Goal: Use online tool/utility: Utilize a website feature to perform a specific function

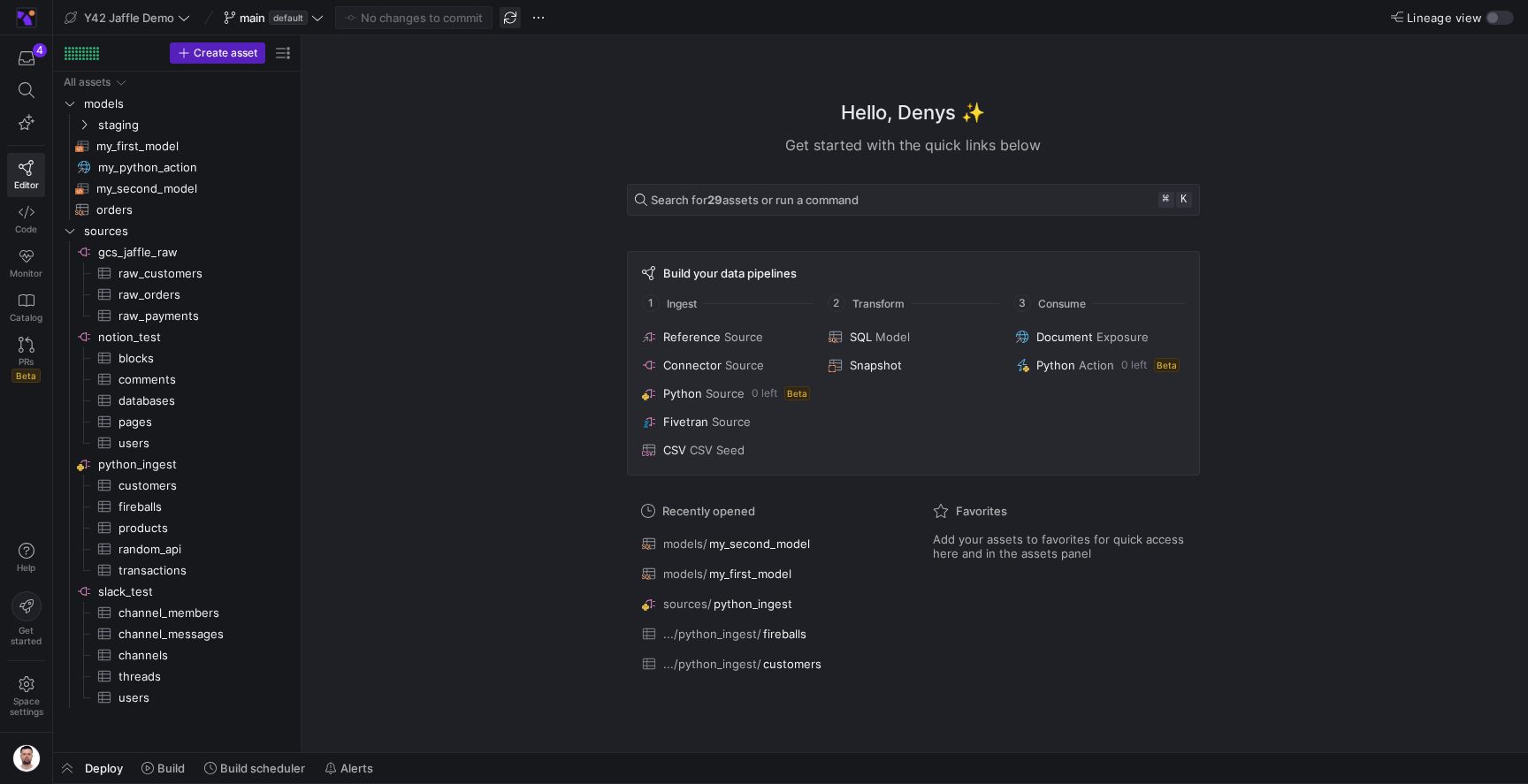
click at [506, 18] on span "button" at bounding box center [510, 17] width 21 height 21
click at [158, 777] on span at bounding box center [162, 768] width 58 height 28
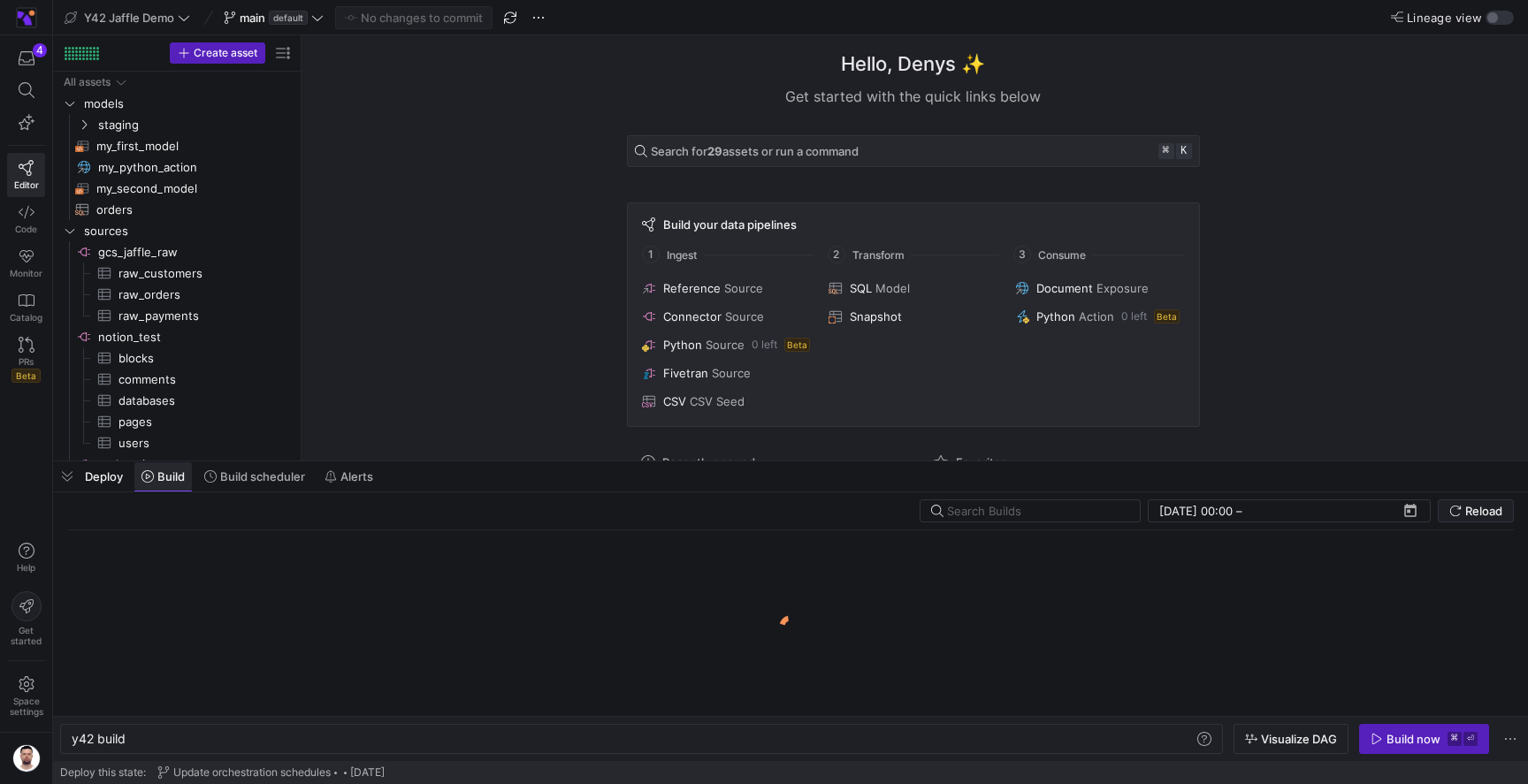
scroll to position [0, 53]
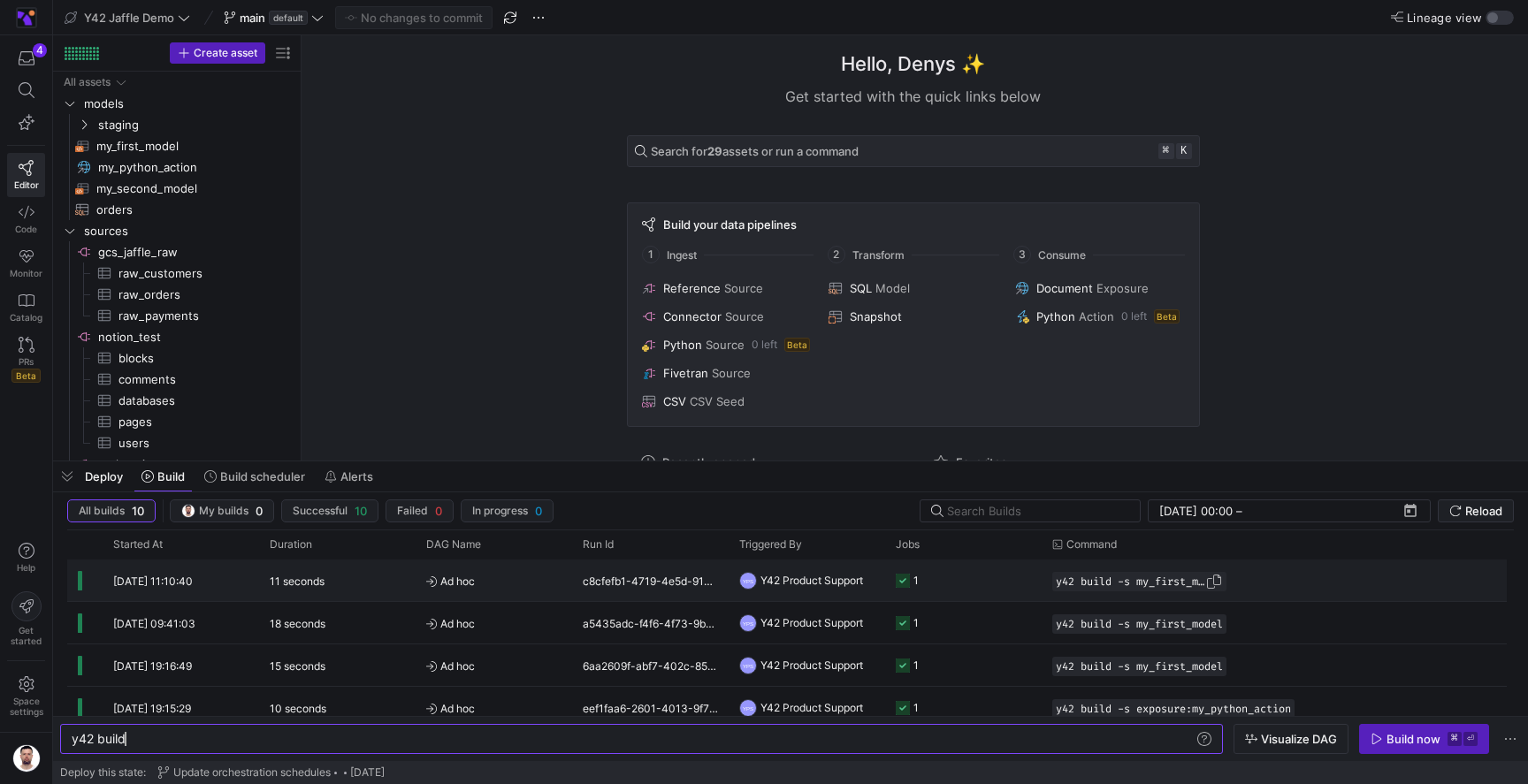
click at [1223, 582] on span "button" at bounding box center [1214, 581] width 18 height 18
click at [1113, 736] on div "y42 build" at bounding box center [632, 739] width 1122 height 14
type textarea "y42 build -s my_first_model"
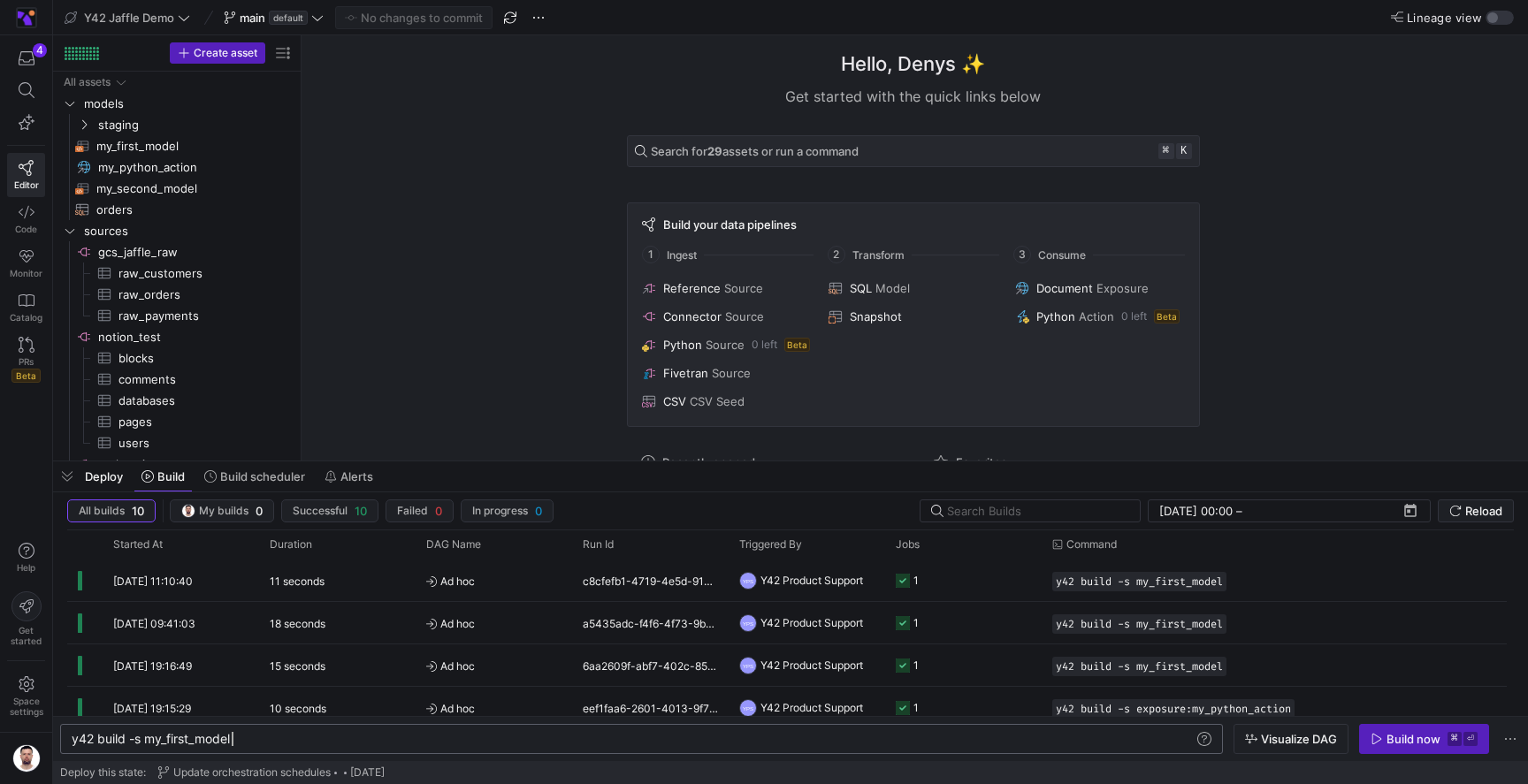
scroll to position [0, 160]
click at [1423, 749] on span "button" at bounding box center [1424, 739] width 128 height 28
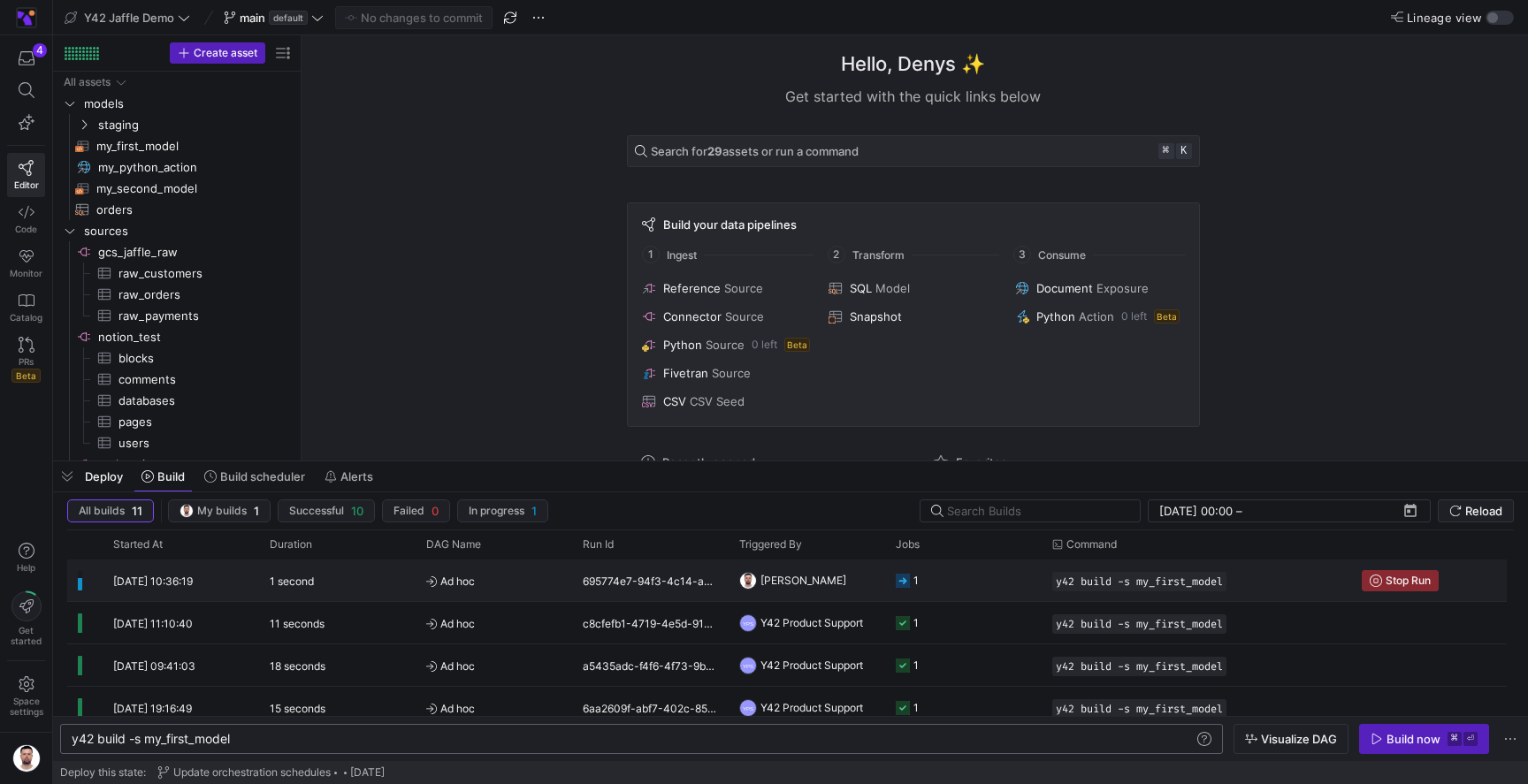
click at [980, 578] on y42-job-status-cell-renderer "1" at bounding box center [963, 580] width 135 height 40
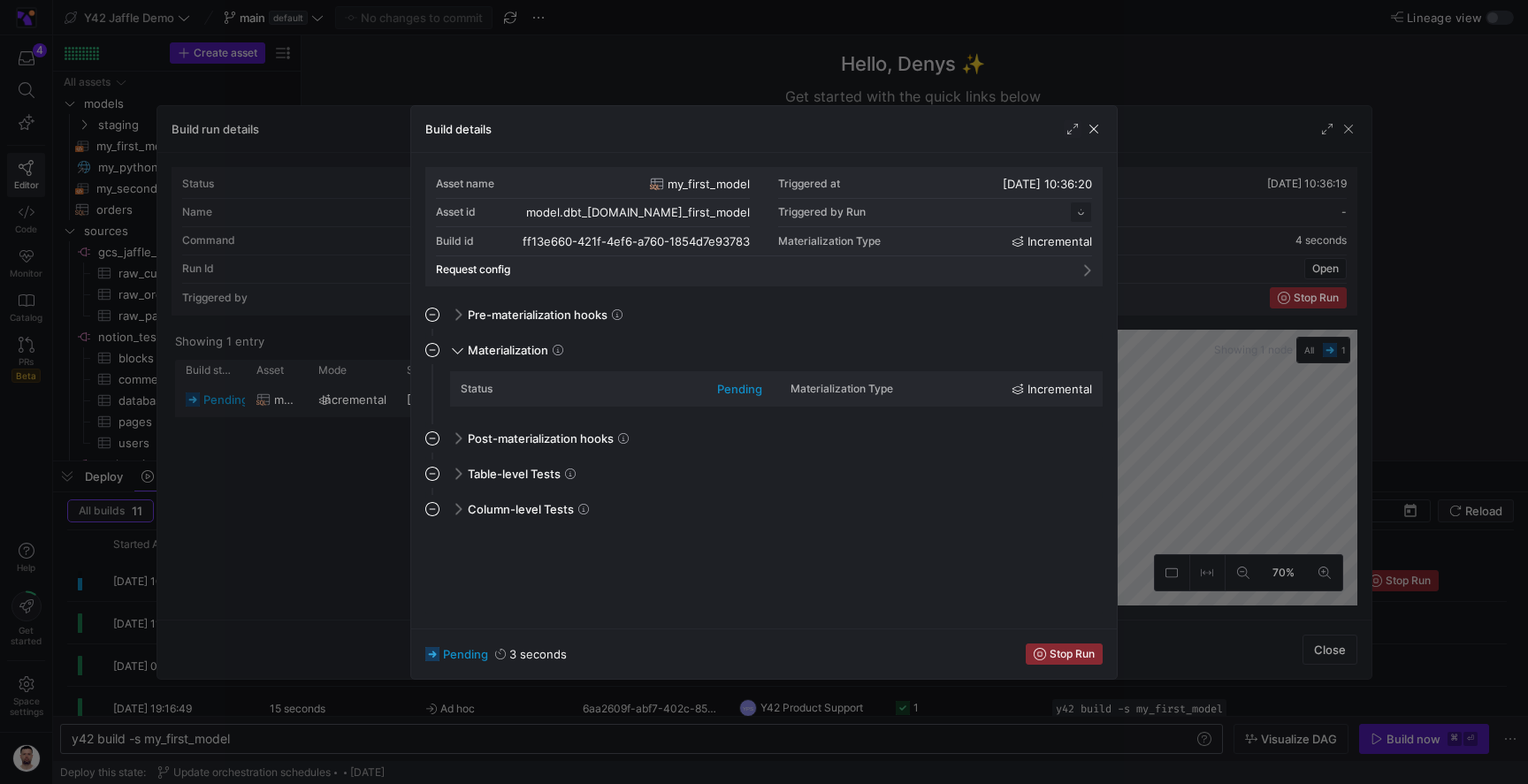
scroll to position [159, 0]
click at [1148, 73] on div at bounding box center [764, 392] width 1528 height 784
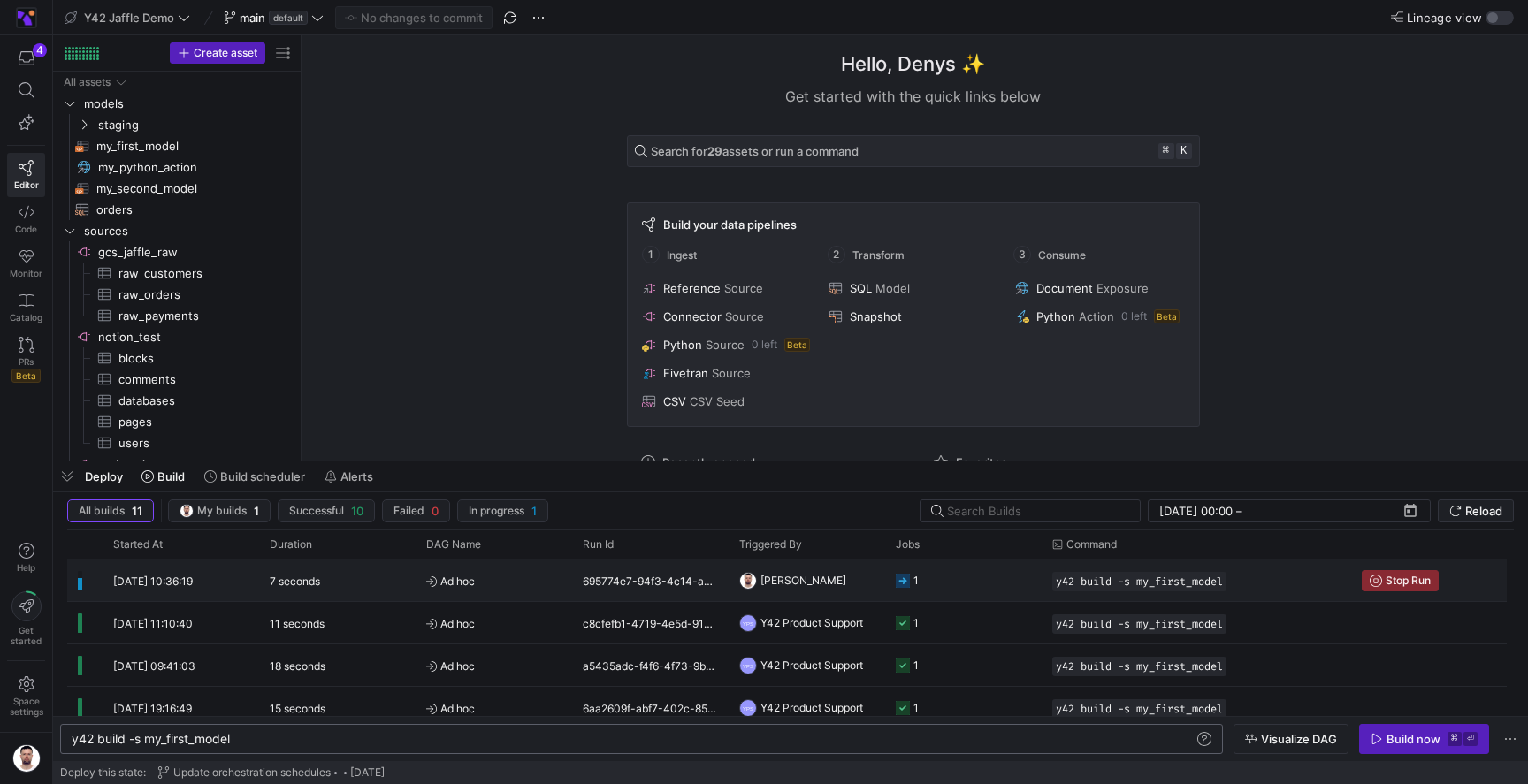
click at [966, 585] on y42-job-status-cell-renderer "1" at bounding box center [963, 580] width 135 height 40
